Goal: Browse casually: Explore the website without a specific task or goal

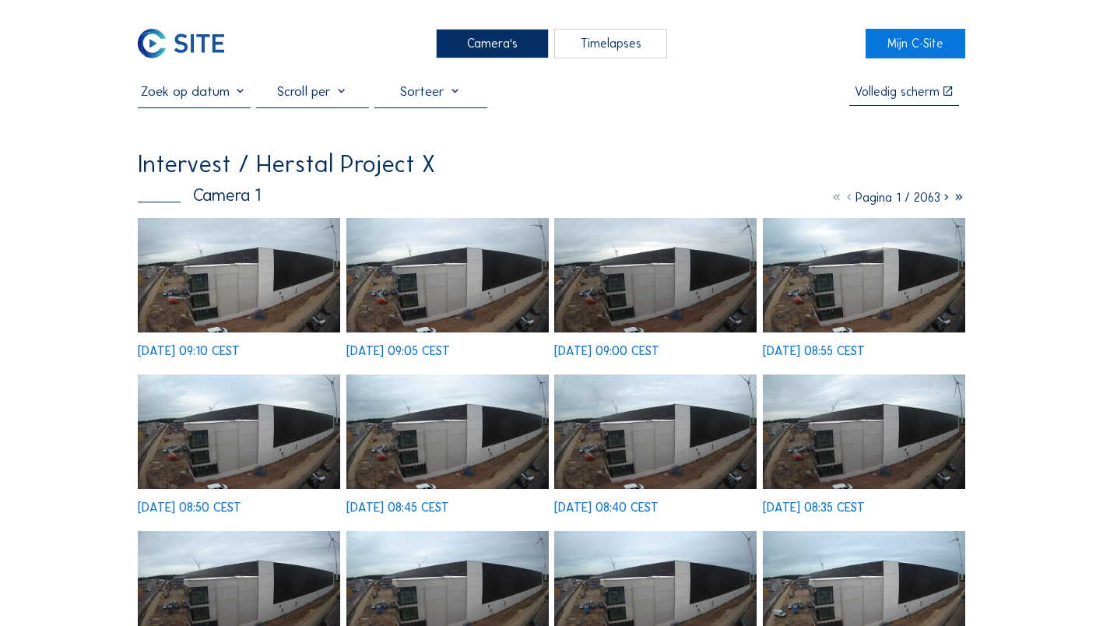
click at [191, 290] on img at bounding box center [239, 275] width 202 height 114
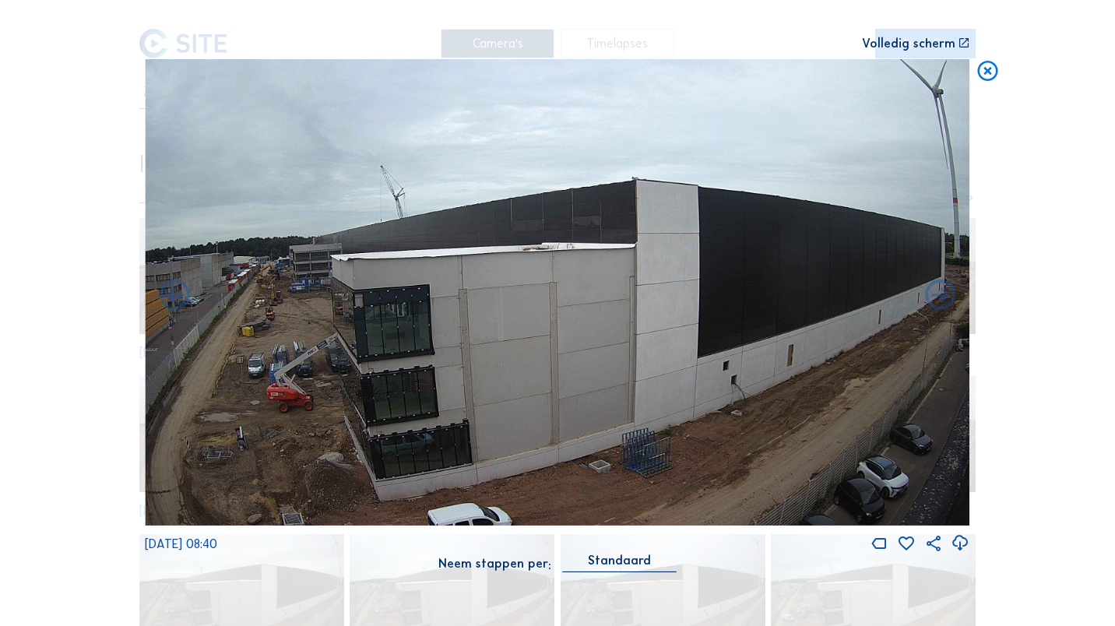
click at [990, 70] on icon at bounding box center [988, 71] width 24 height 25
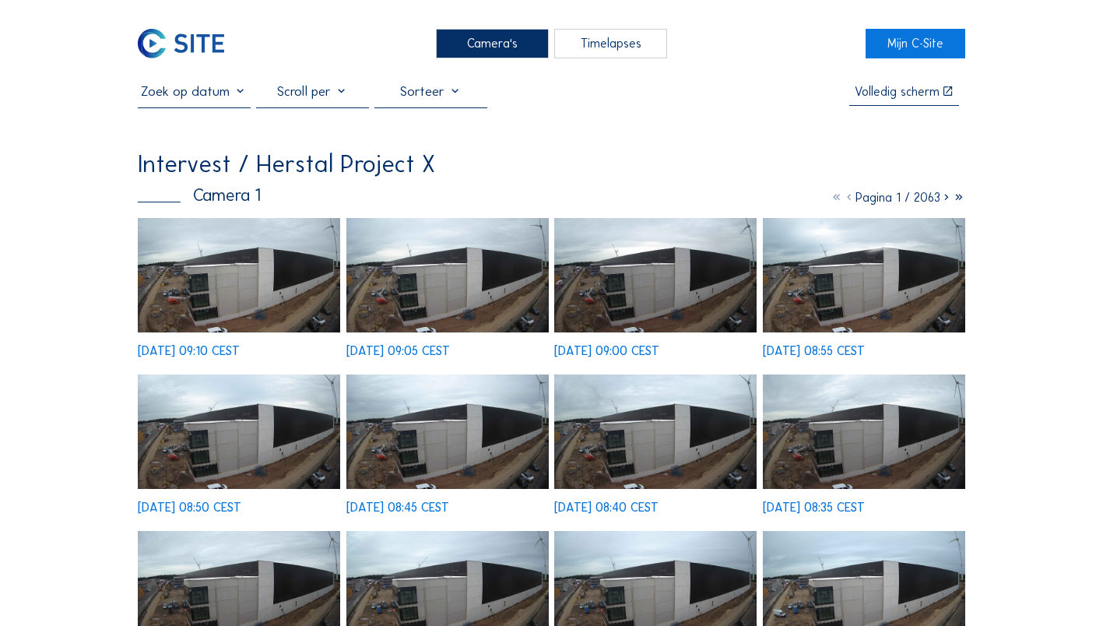
click at [511, 48] on div "Camera's" at bounding box center [492, 43] width 113 height 29
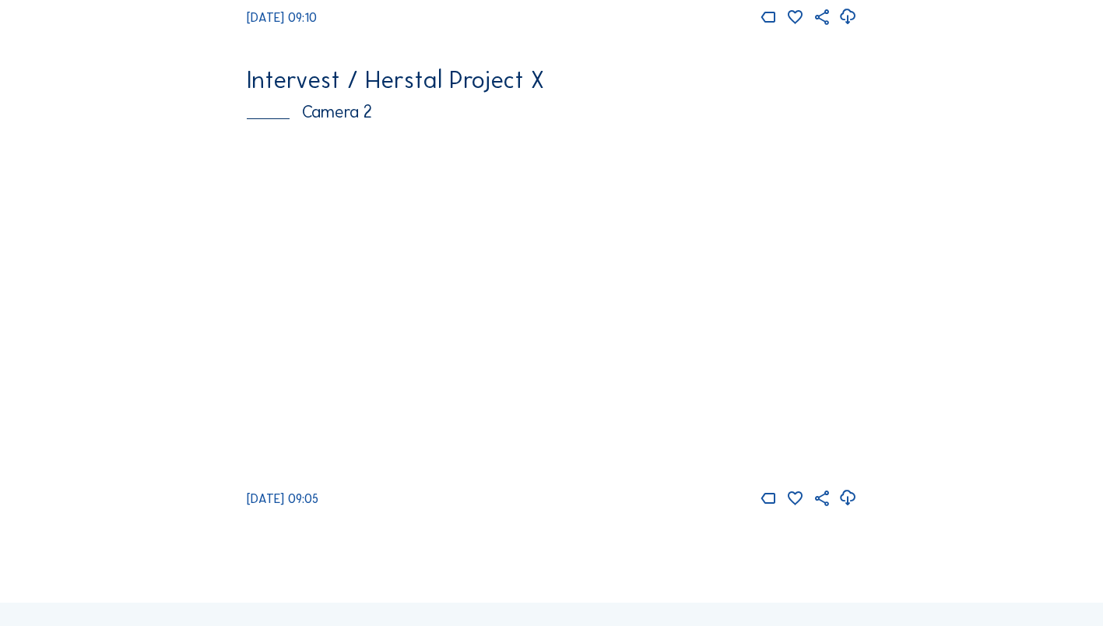
scroll to position [545, 0]
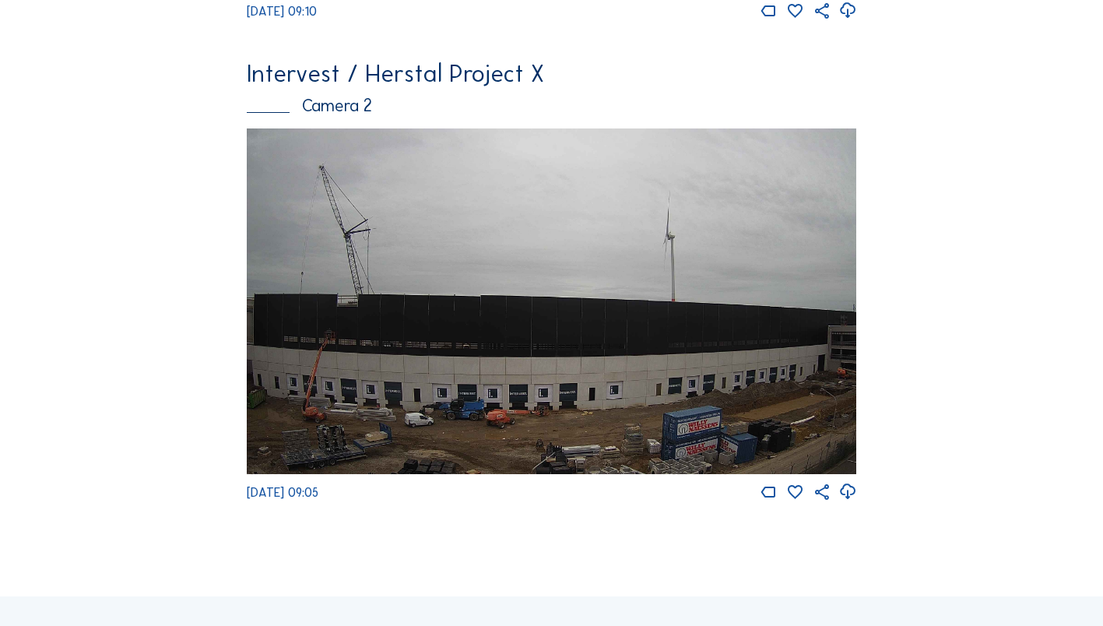
click at [423, 343] on img at bounding box center [552, 300] width 611 height 345
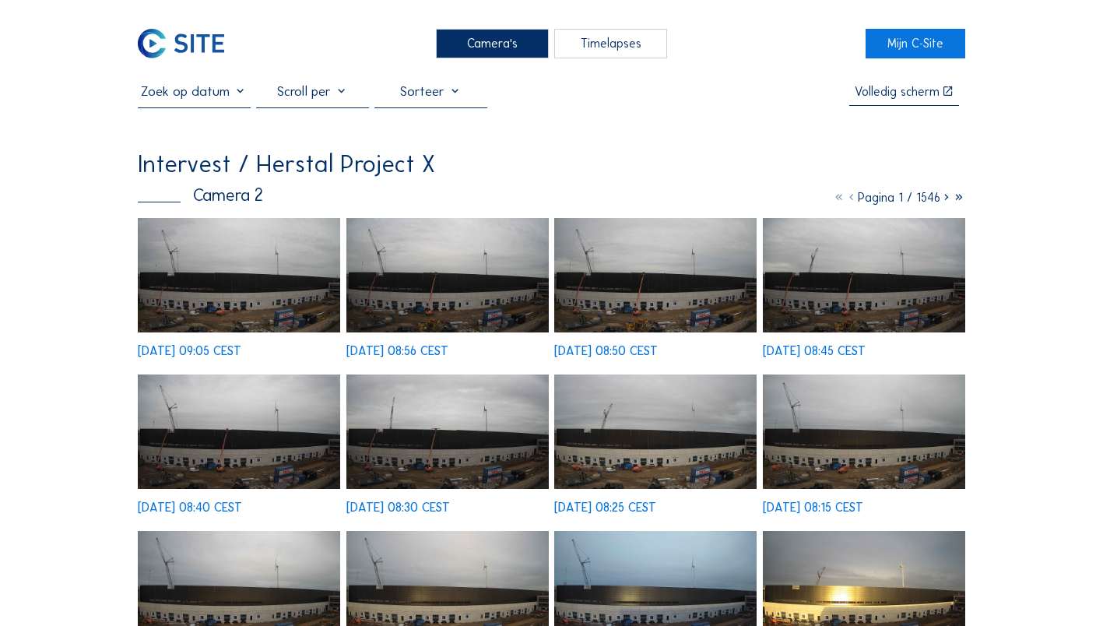
click at [256, 283] on img at bounding box center [239, 275] width 202 height 114
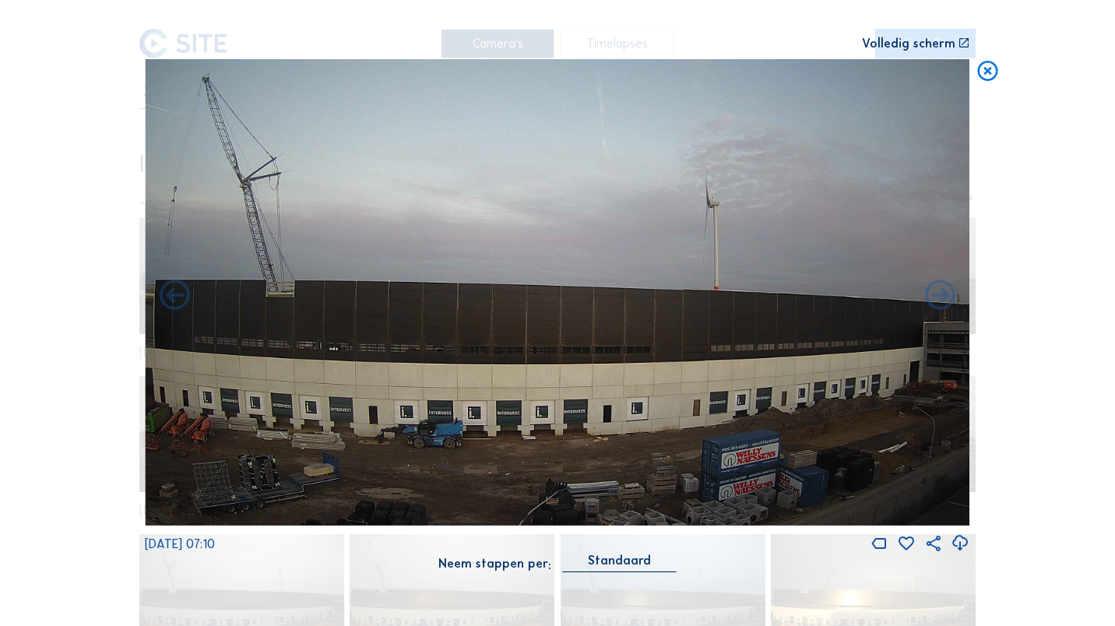
click at [993, 68] on icon at bounding box center [988, 71] width 24 height 25
